Goal: Information Seeking & Learning: Compare options

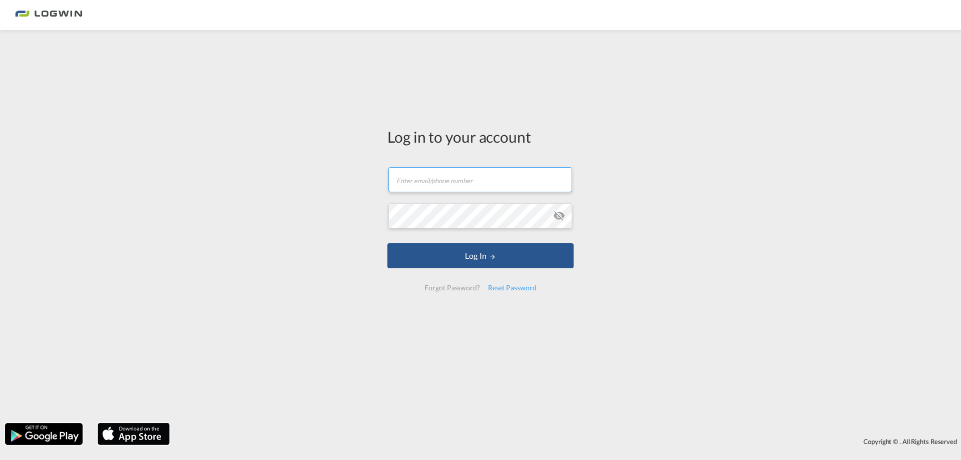
click at [448, 177] on input "text" at bounding box center [480, 179] width 184 height 25
type input "[PERSON_NAME][EMAIL_ADDRESS][DOMAIN_NAME]"
click at [387, 243] on button "Log In" at bounding box center [480, 255] width 186 height 25
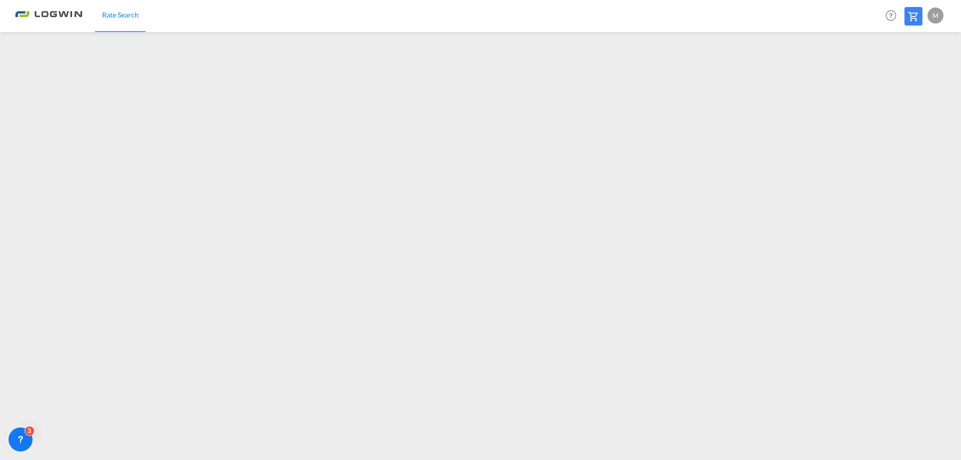
click at [937, 15] on div "M" at bounding box center [935, 16] width 16 height 16
click at [907, 79] on button "Logout" at bounding box center [923, 77] width 65 height 20
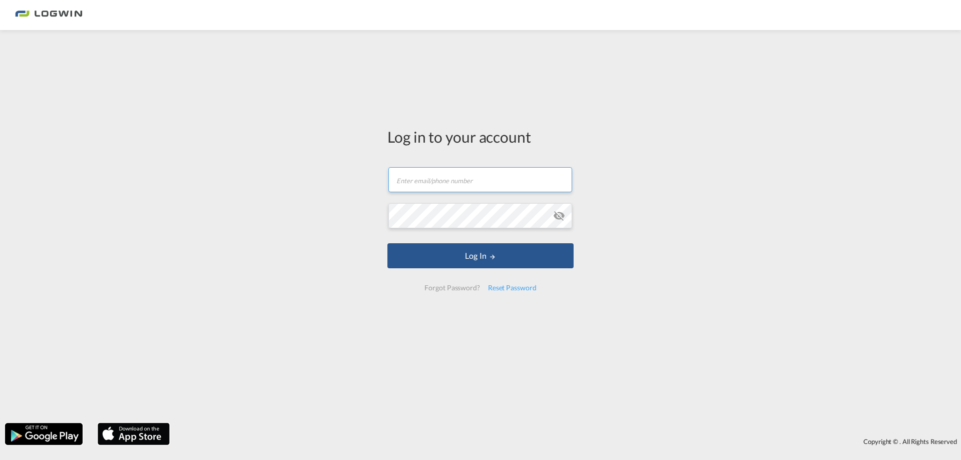
click at [471, 186] on input "text" at bounding box center [480, 179] width 184 height 25
type input "[PERSON_NAME][EMAIL_ADDRESS][DOMAIN_NAME]"
click at [387, 243] on button "Log In" at bounding box center [480, 255] width 186 height 25
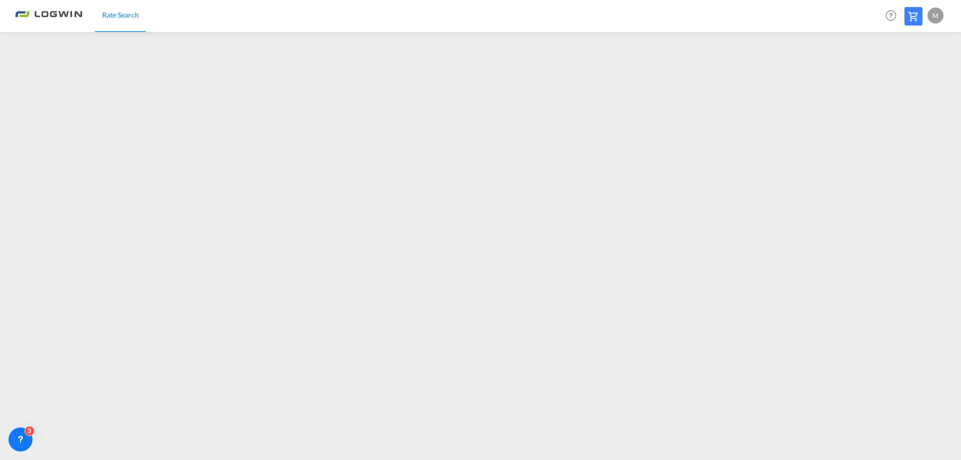
click at [935, 18] on div "M" at bounding box center [935, 16] width 16 height 16
click at [924, 74] on button "Logout" at bounding box center [923, 77] width 65 height 20
